Goal: Task Accomplishment & Management: Manage account settings

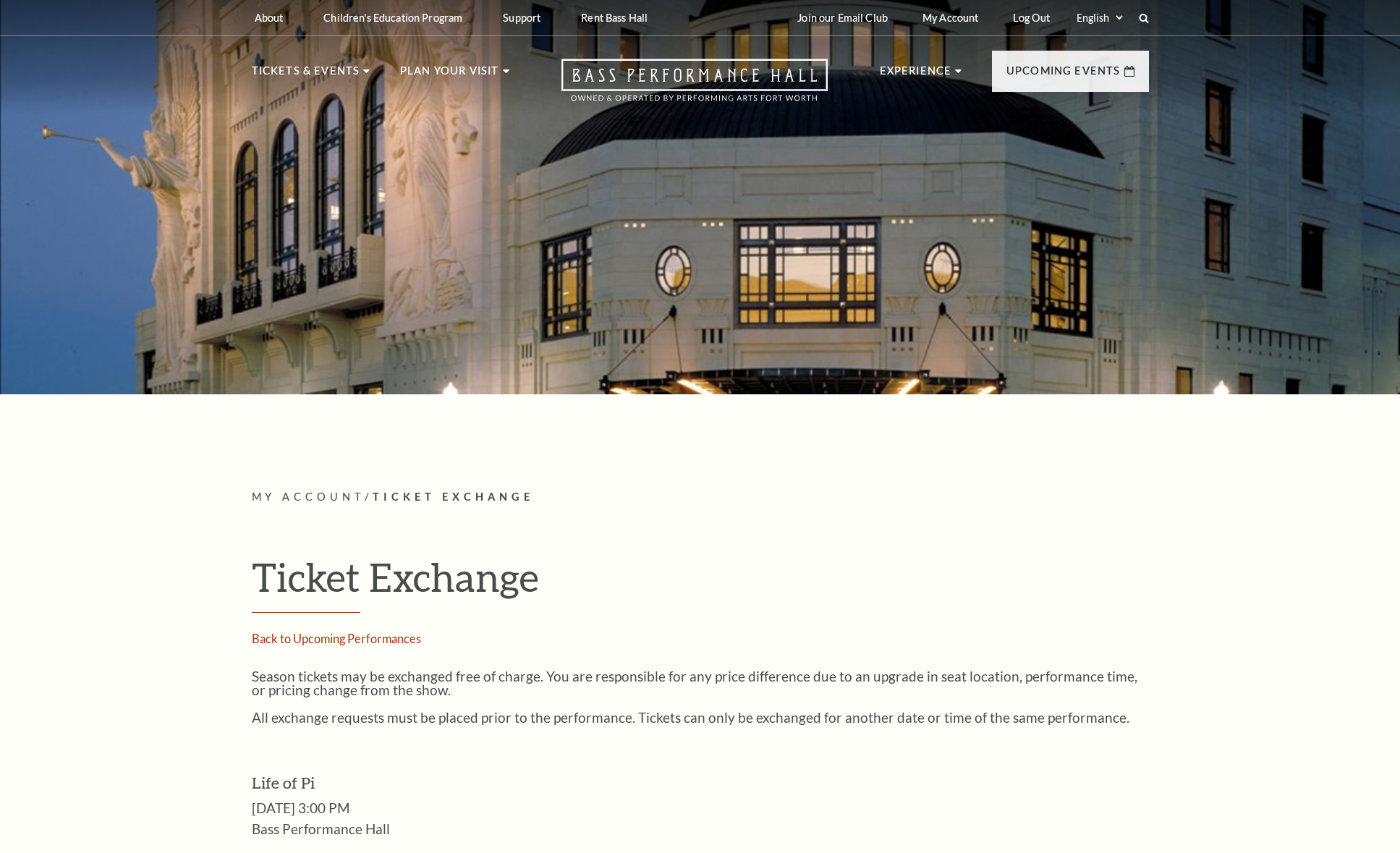
click at [920, 302] on div at bounding box center [700, 192] width 1400 height 403
drag, startPoint x: 298, startPoint y: 497, endPoint x: 379, endPoint y: 497, distance: 81.0
click at [298, 497] on span "My Account" at bounding box center [308, 496] width 113 height 12
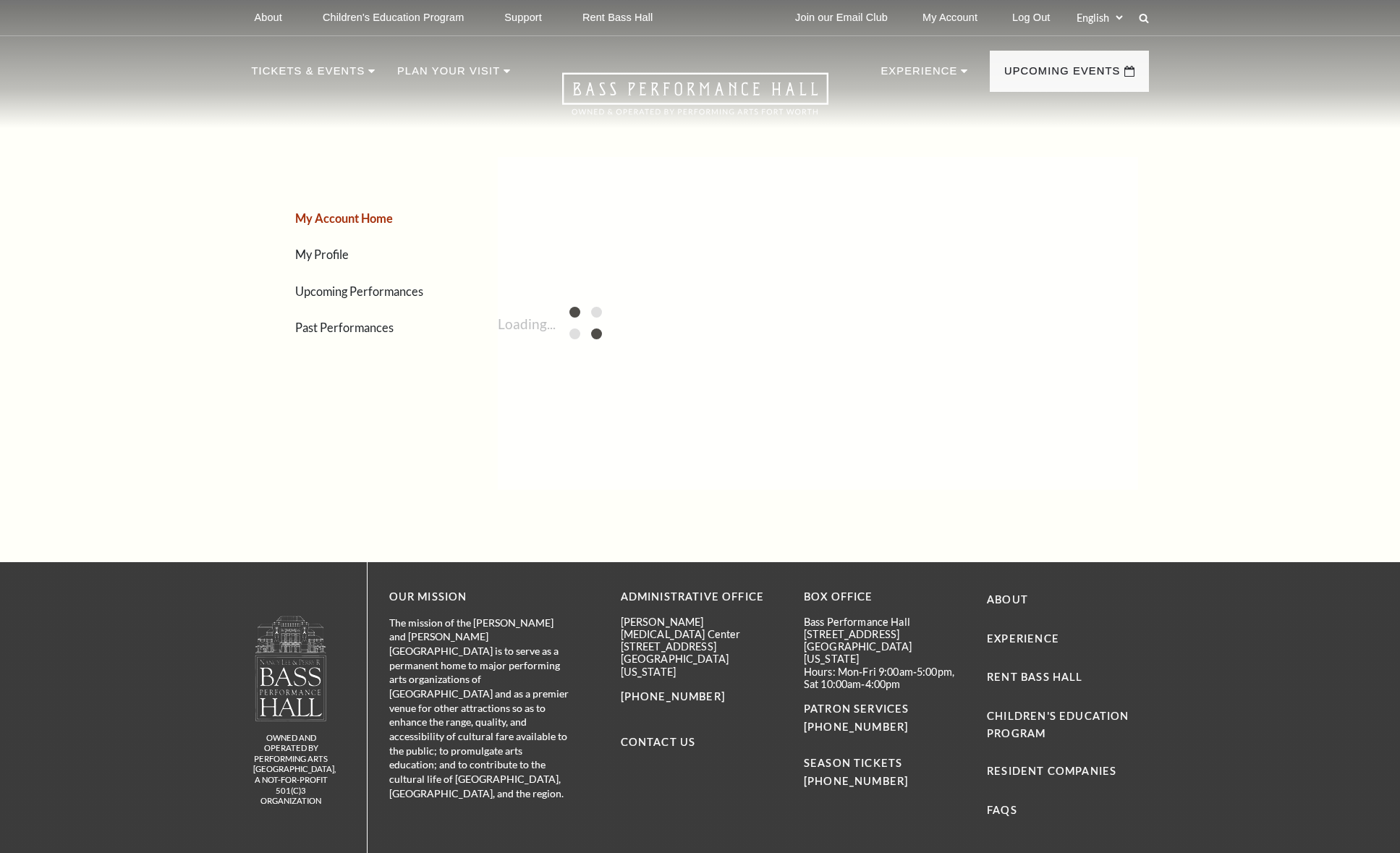
scroll to position [123, 0]
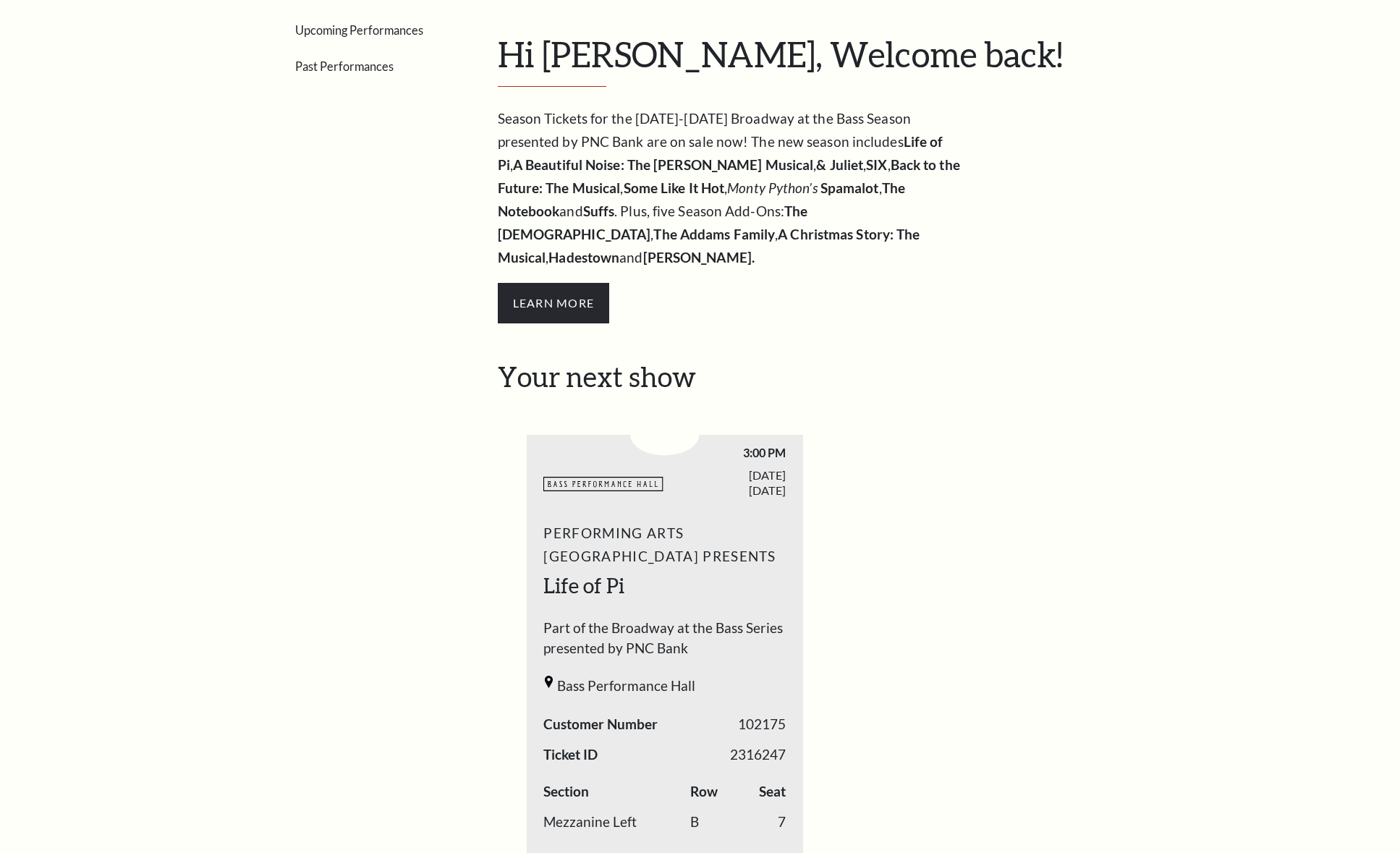
scroll to position [45, 0]
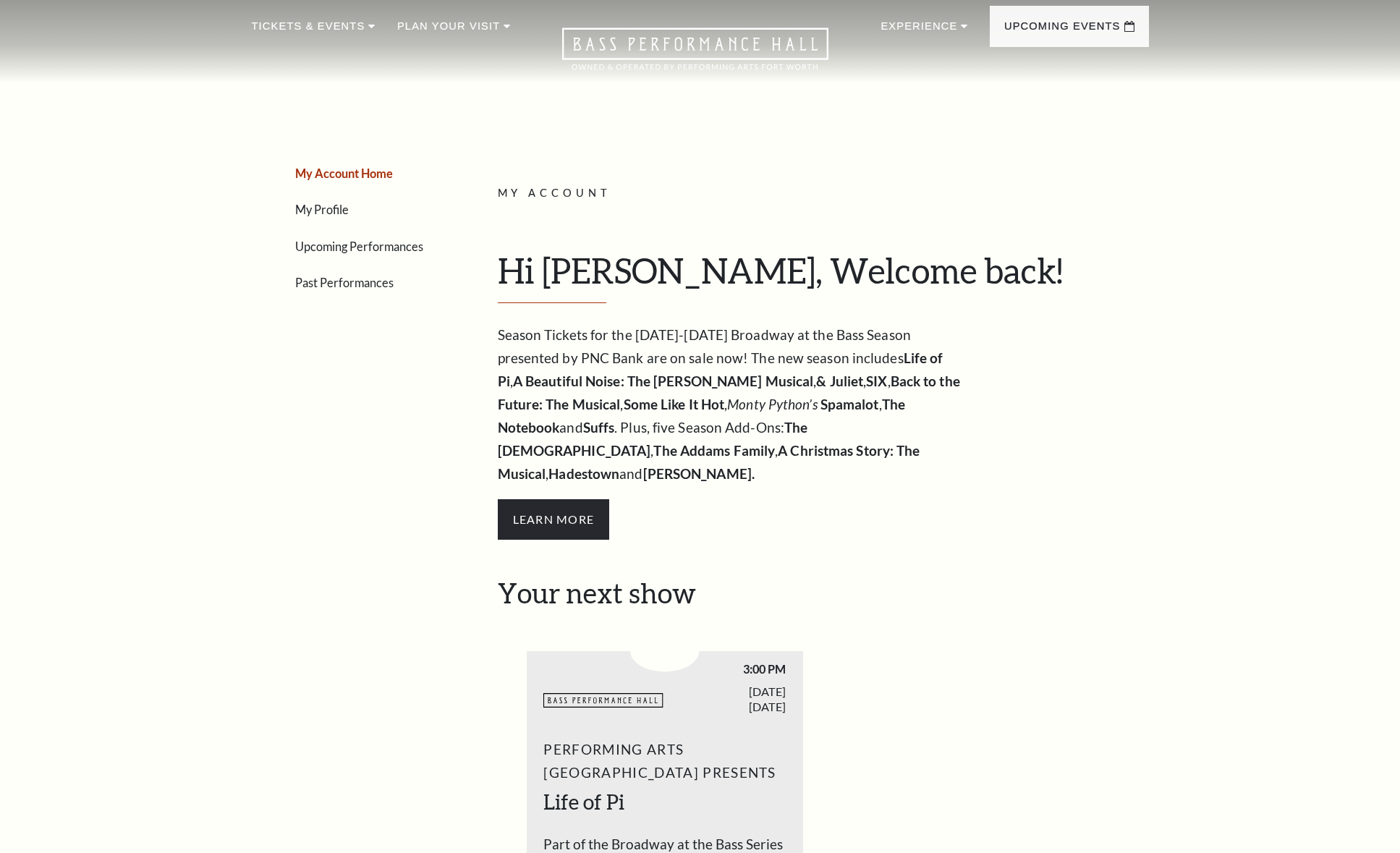
click at [371, 251] on link "Upcoming Performances" at bounding box center [359, 246] width 128 height 14
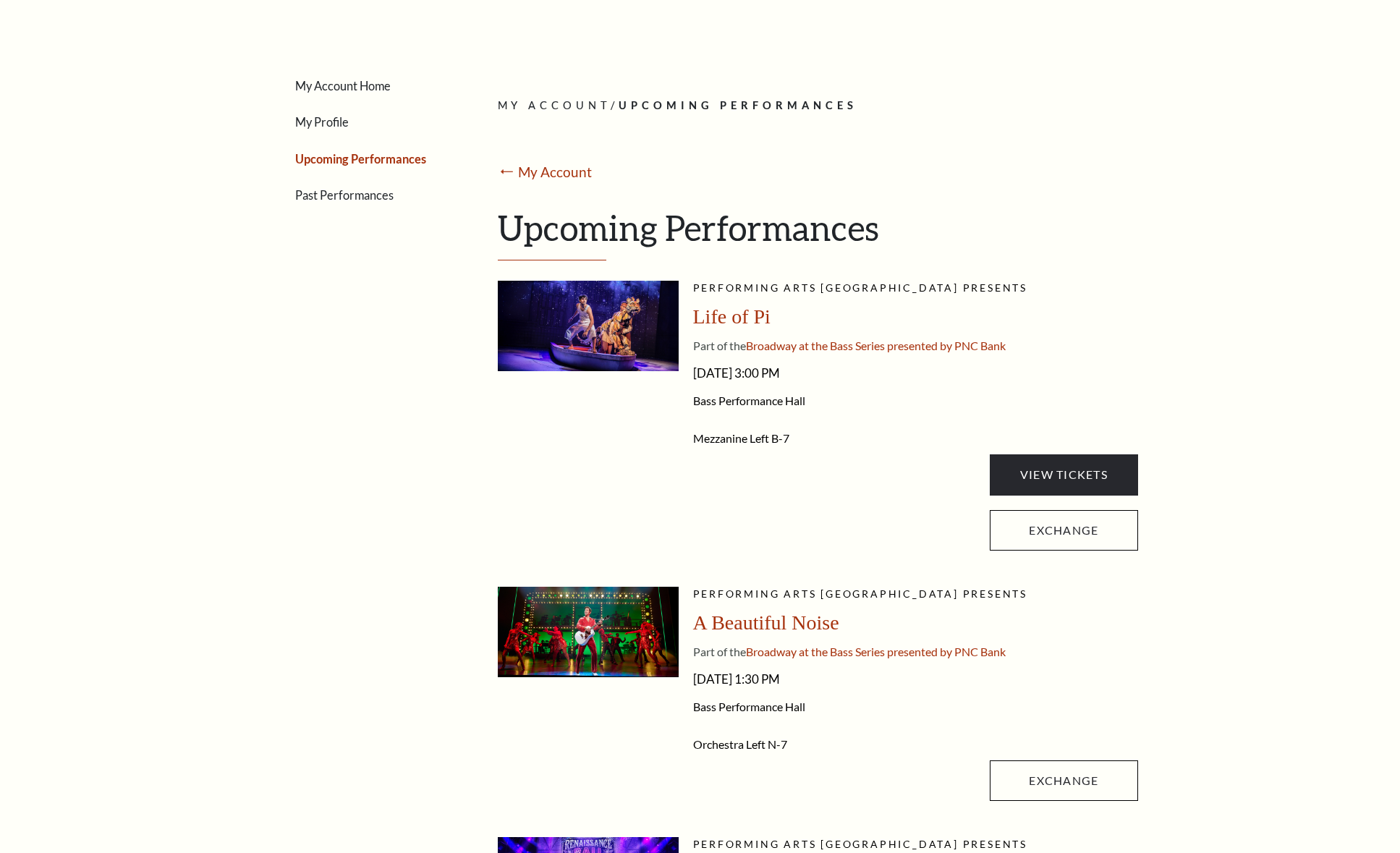
scroll to position [136, 0]
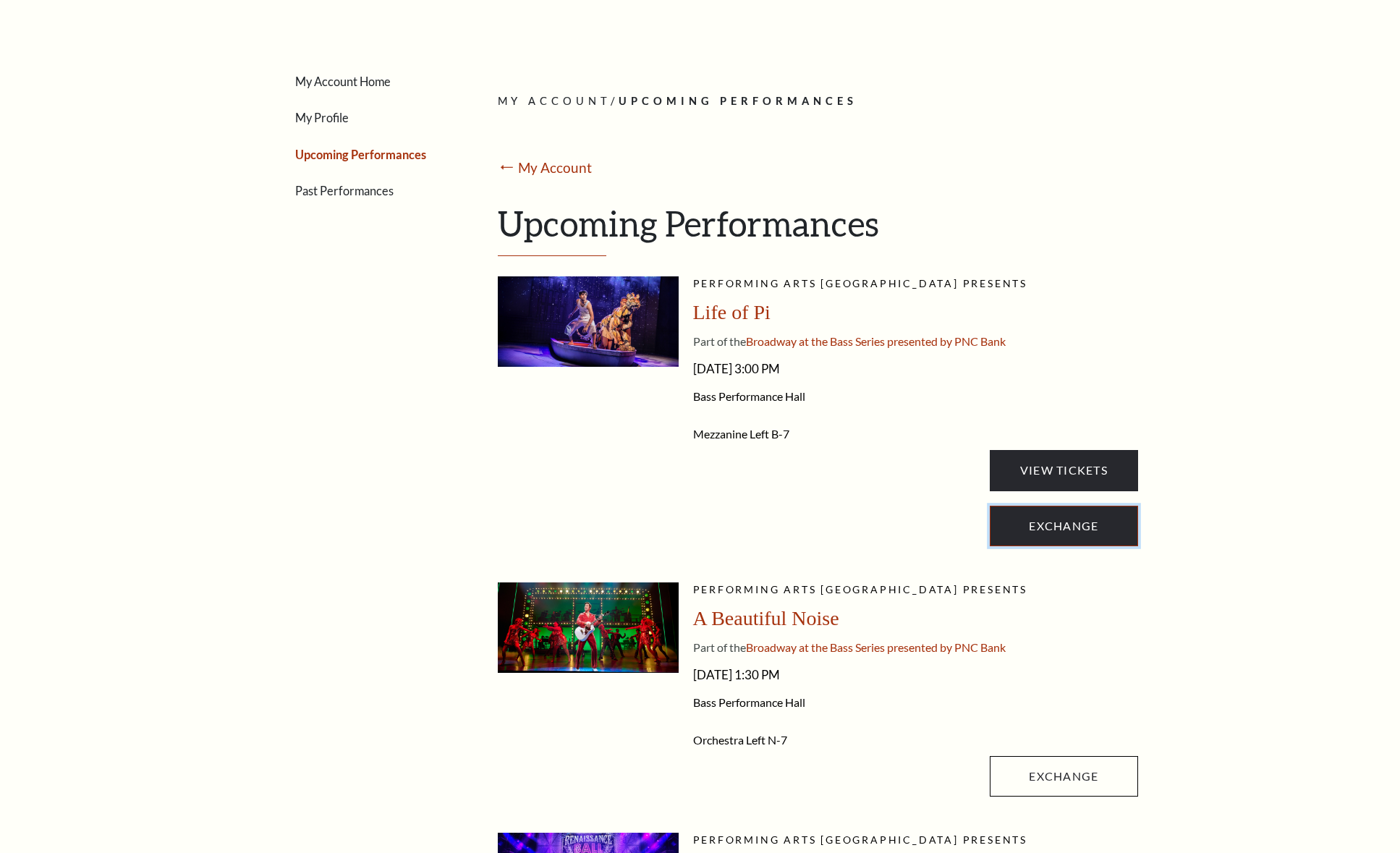
drag, startPoint x: 1086, startPoint y: 525, endPoint x: 1130, endPoint y: 530, distance: 44.3
click at [1086, 525] on link "Exchange" at bounding box center [1063, 526] width 148 height 41
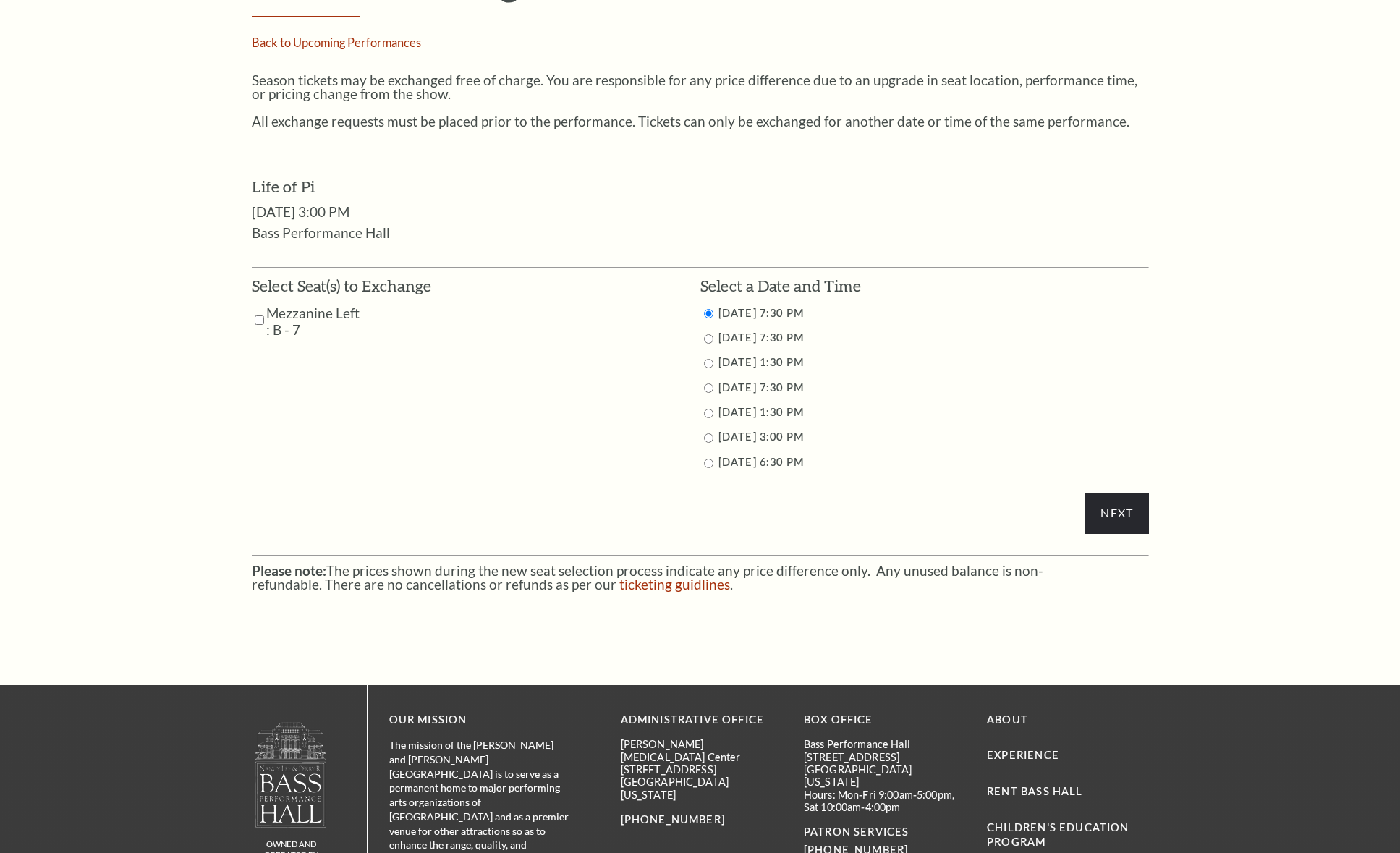
scroll to position [597, 0]
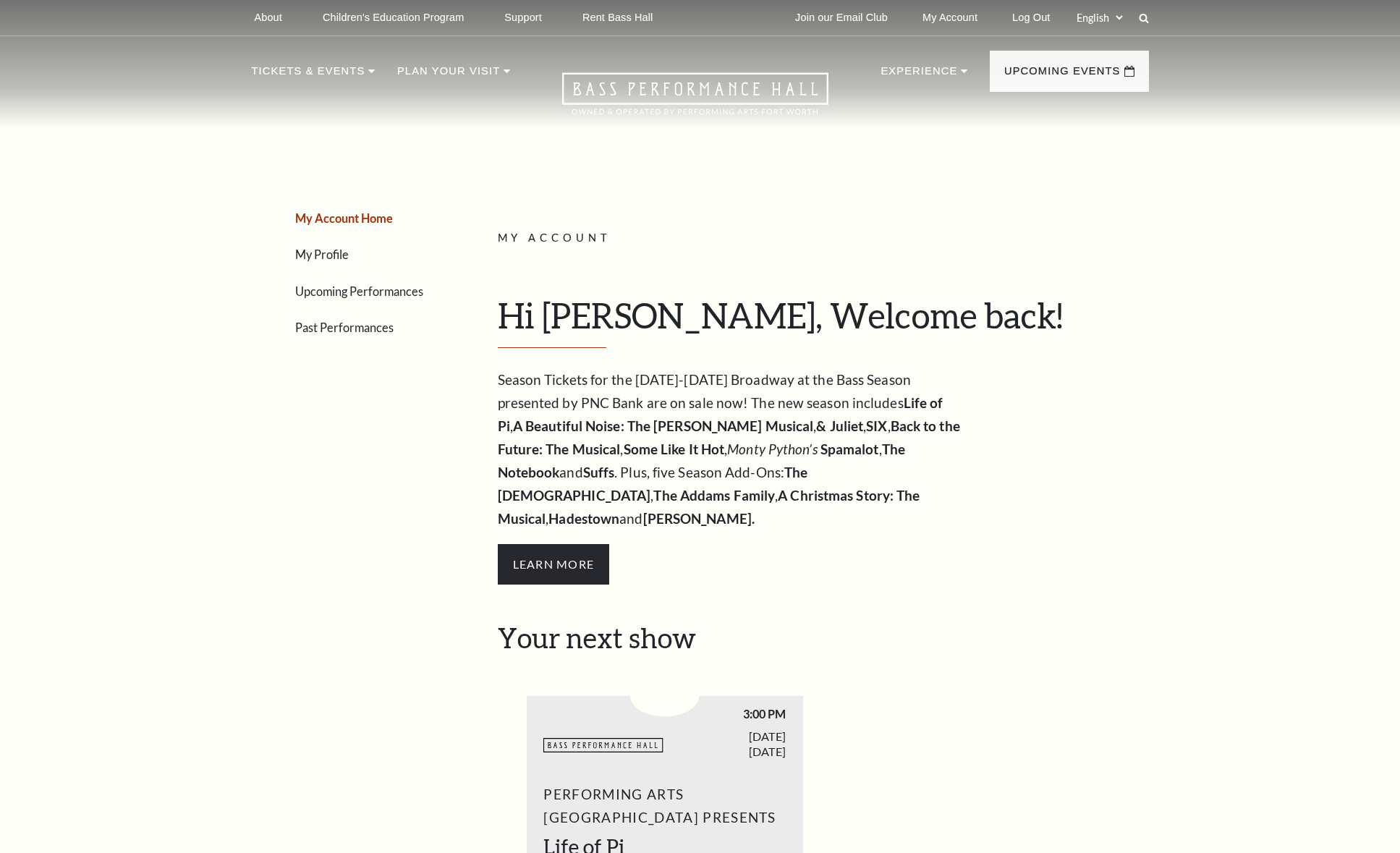
click at [350, 290] on link "Upcoming Performances" at bounding box center [359, 290] width 128 height 14
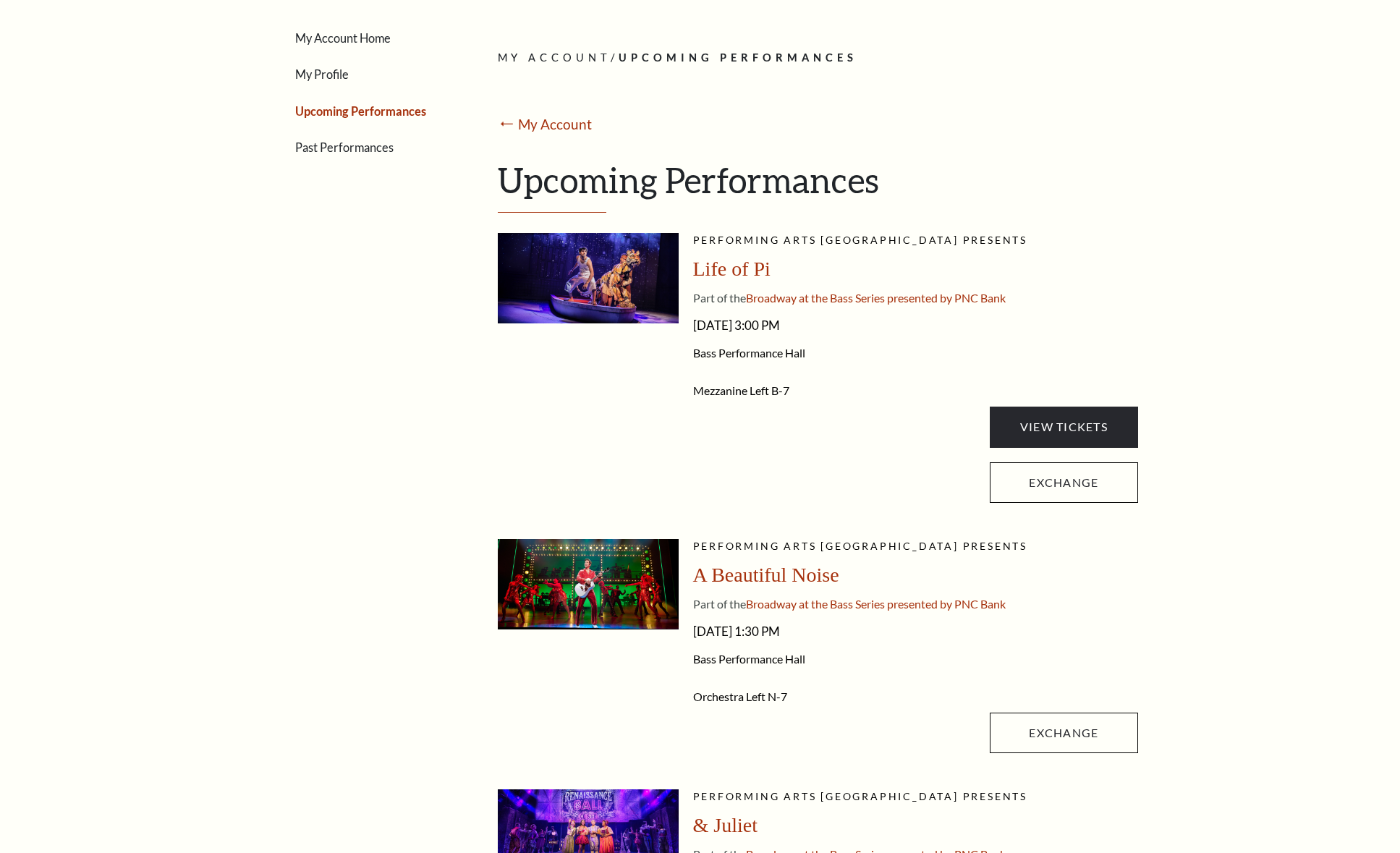
scroll to position [185, 0]
